Goal: Check status: Check status

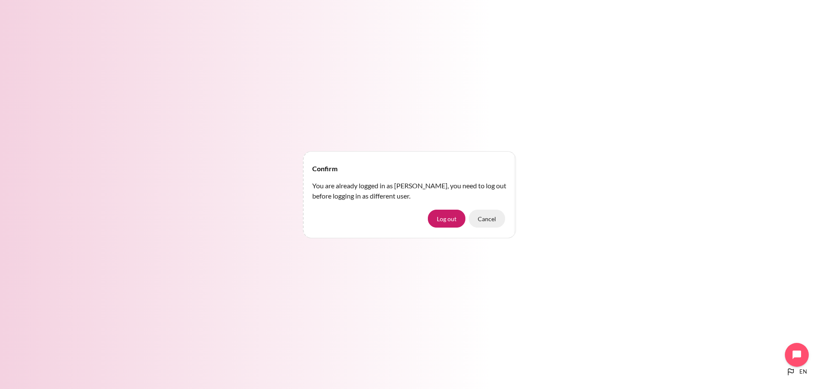
click at [495, 222] on button "Cancel" at bounding box center [487, 218] width 36 height 18
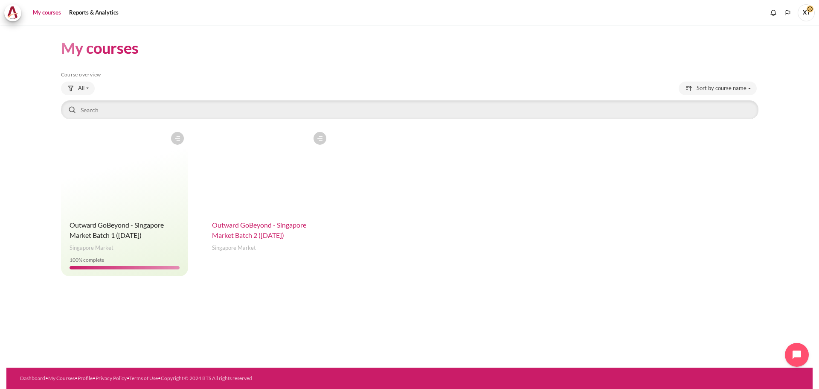
click at [270, 225] on span "Outward GoBeyond - Singapore Market Batch 2 ([DATE])" at bounding box center [259, 229] width 94 height 18
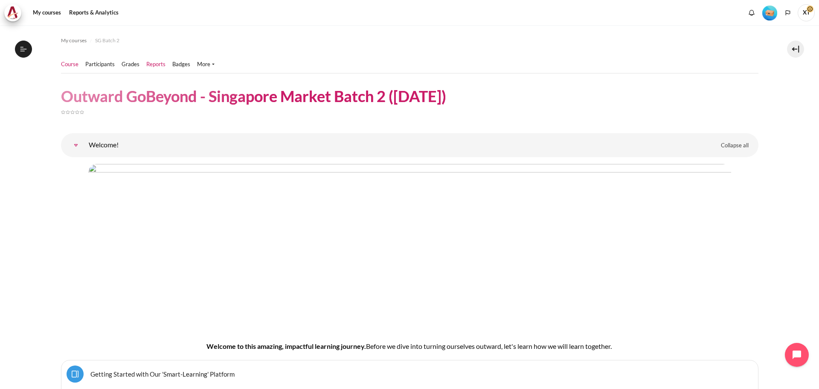
click at [151, 64] on link "Reports" at bounding box center [155, 64] width 19 height 9
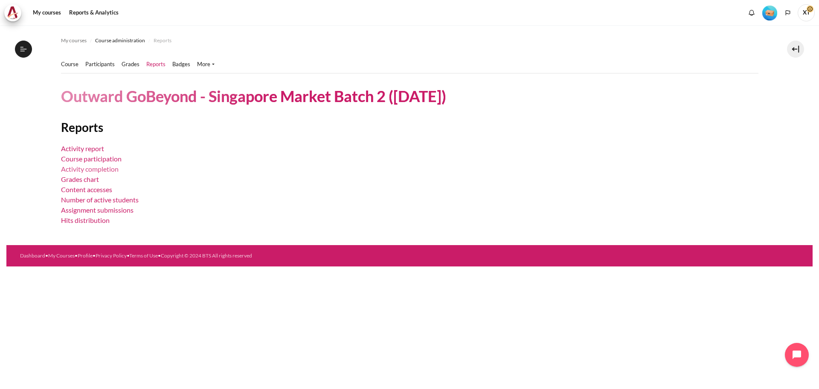
click at [93, 169] on link "Activity completion" at bounding box center [90, 169] width 58 height 8
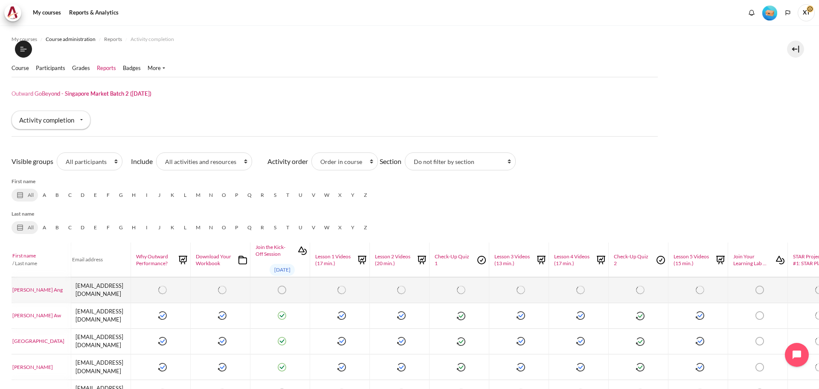
scroll to position [0, 75]
